Goal: Navigation & Orientation: Find specific page/section

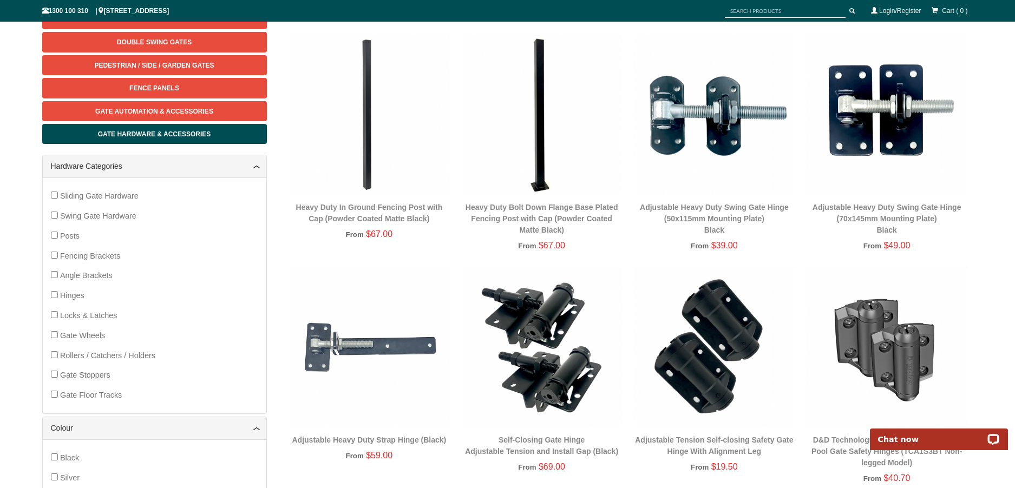
click at [371, 129] on img at bounding box center [370, 115] width 162 height 162
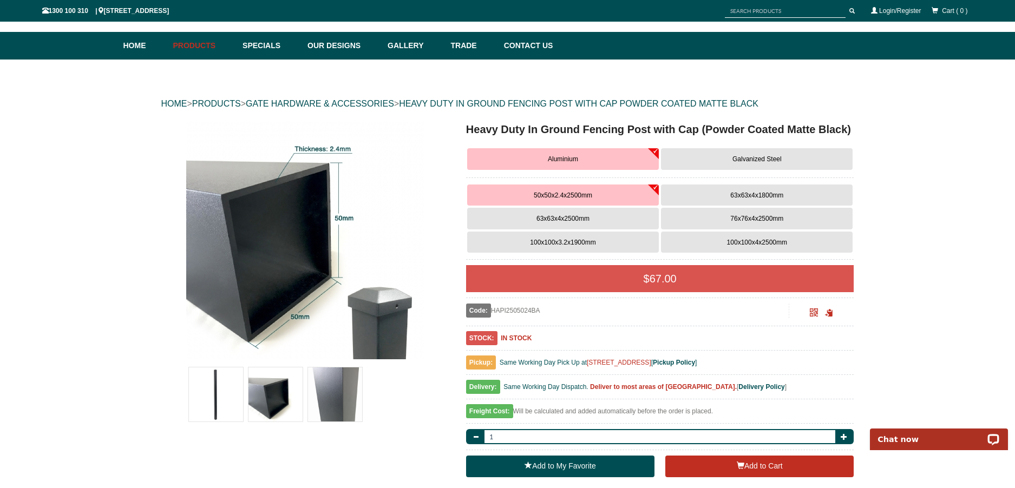
scroll to position [51, 0]
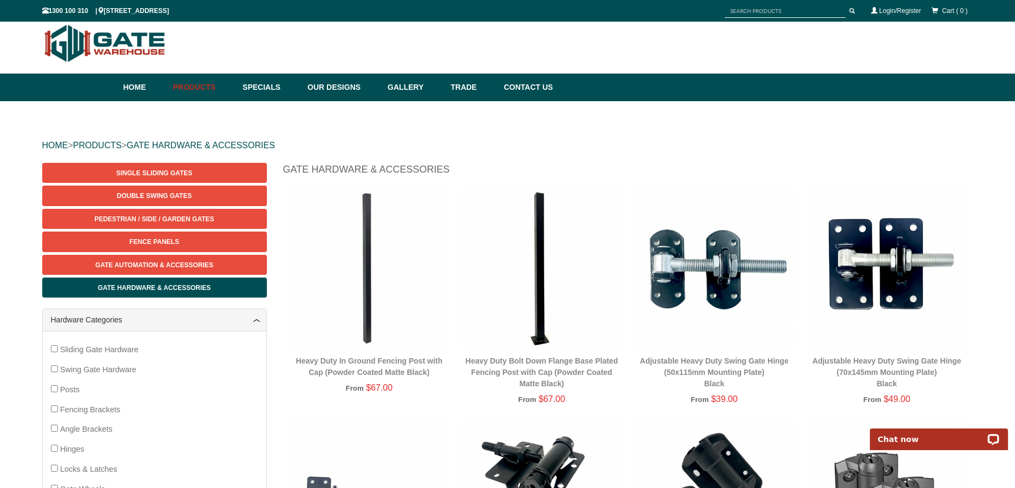
scroll to position [9, 0]
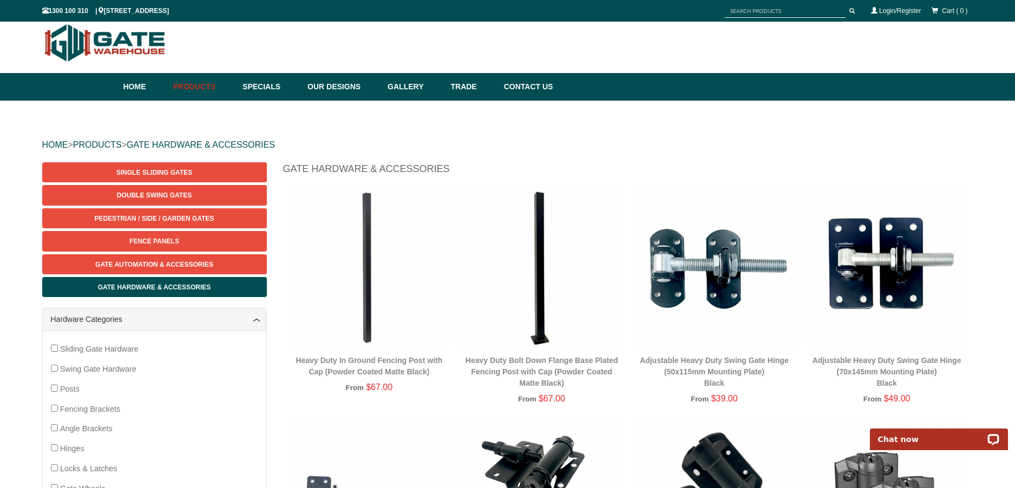
click at [543, 259] on img at bounding box center [542, 268] width 162 height 162
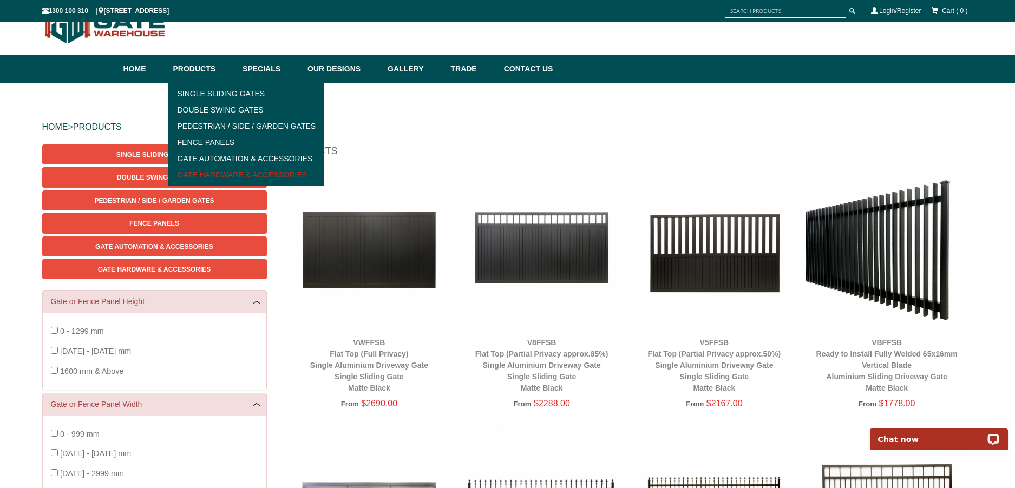
click at [212, 174] on link "Gate Hardware & Accessories" at bounding box center [246, 175] width 150 height 16
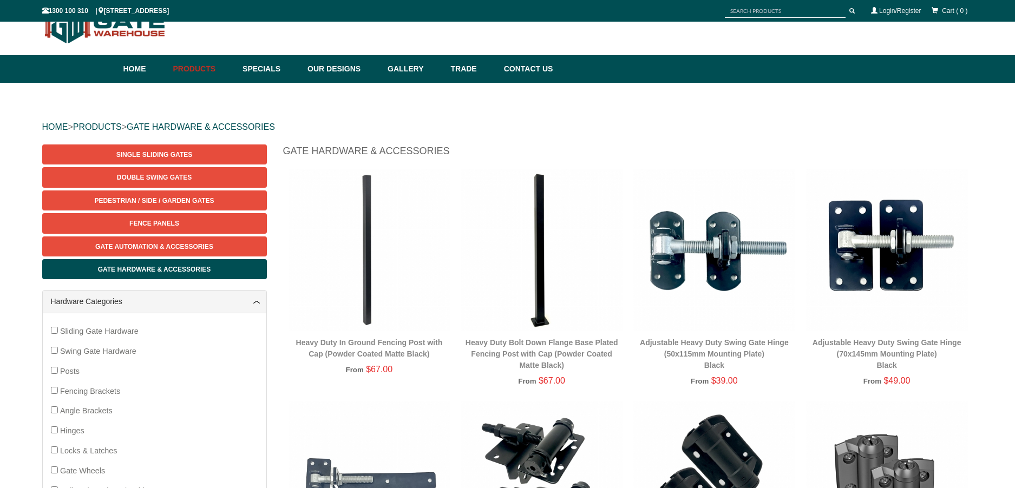
scroll to position [27, 0]
click at [365, 279] on img at bounding box center [370, 250] width 162 height 162
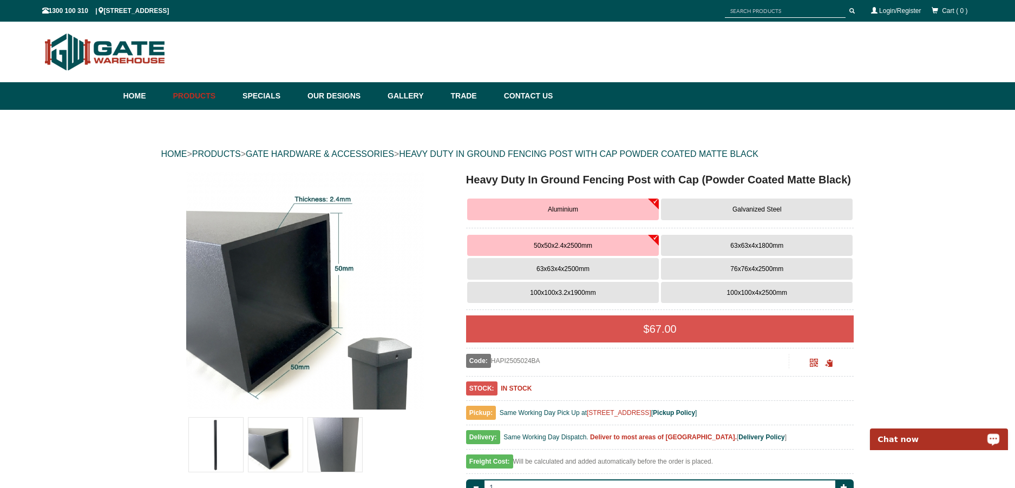
click at [907, 442] on p "Chat now" at bounding box center [931, 439] width 107 height 9
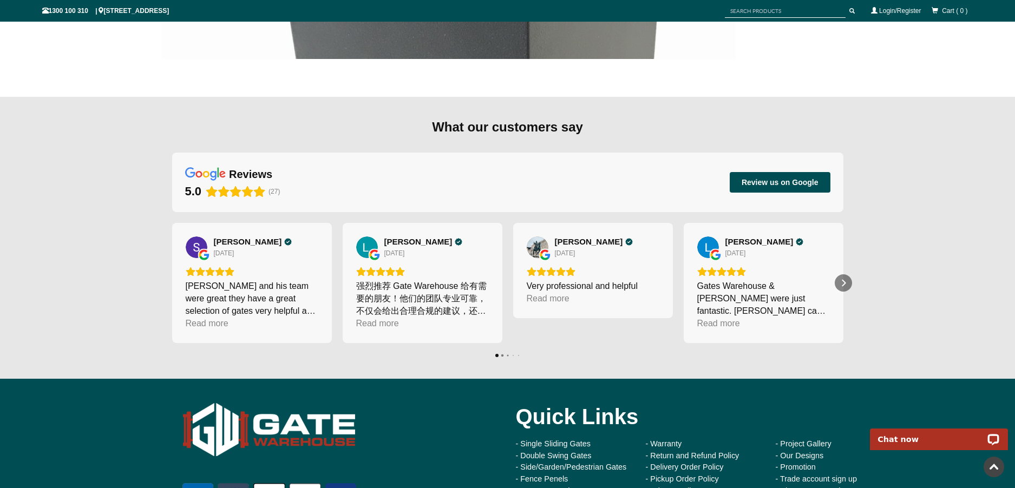
scroll to position [2138, 0]
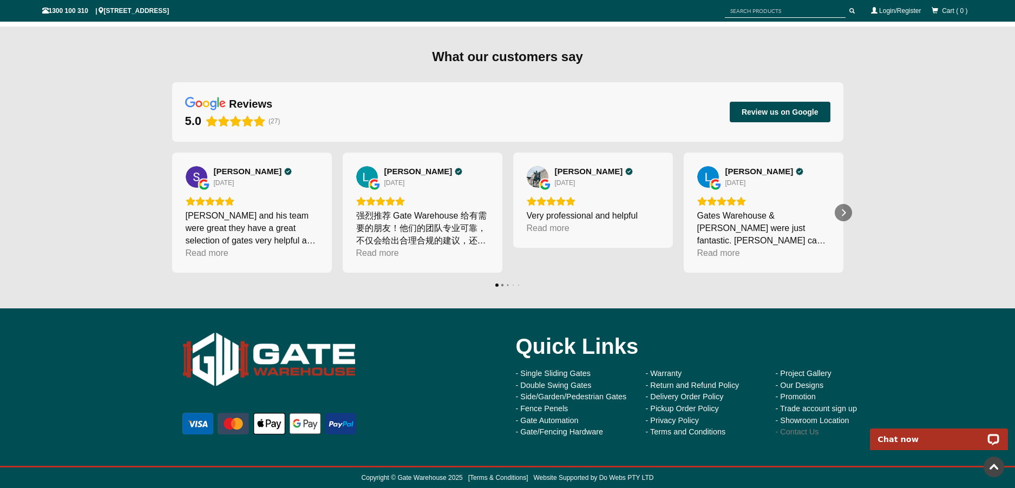
click at [789, 435] on link "- Contact Us" at bounding box center [797, 432] width 43 height 9
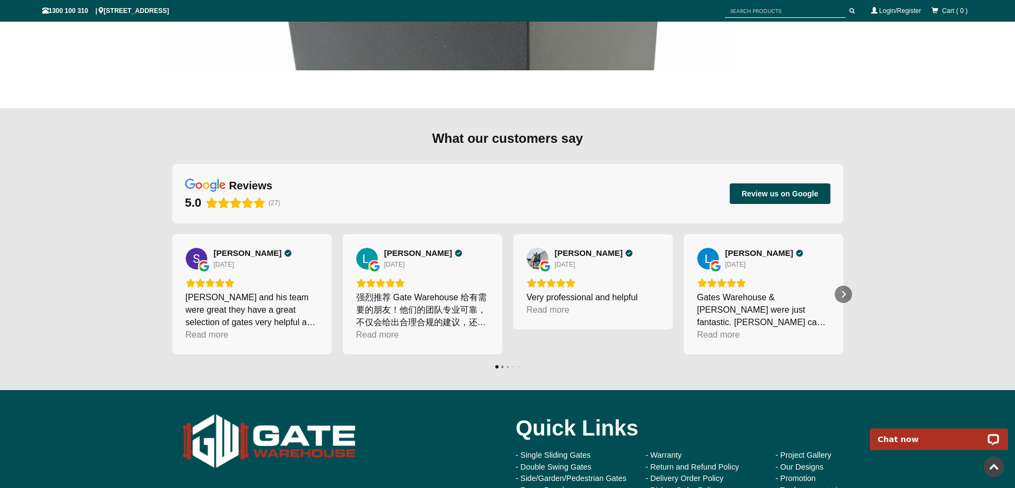
scroll to position [2138, 0]
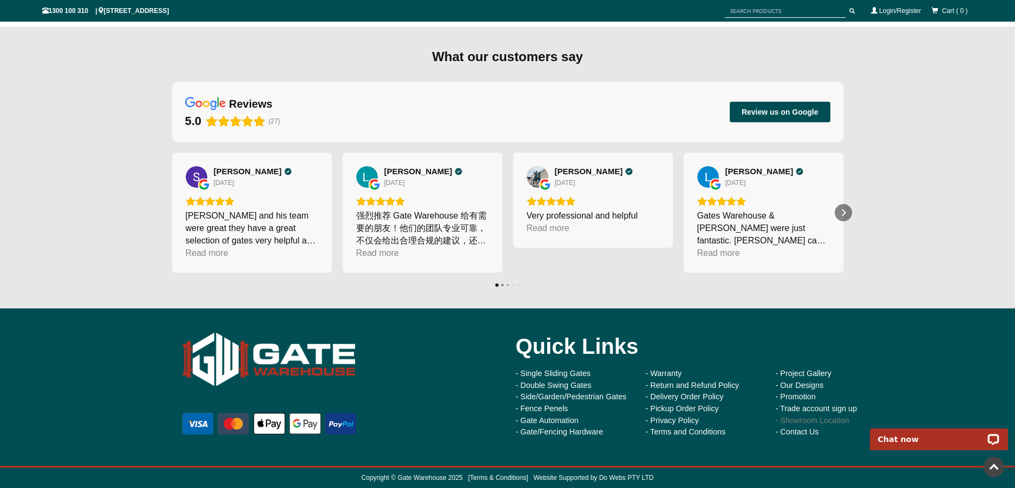
click at [819, 420] on link "- Showroom Location" at bounding box center [813, 420] width 74 height 9
